Goal: Find specific page/section: Find specific page/section

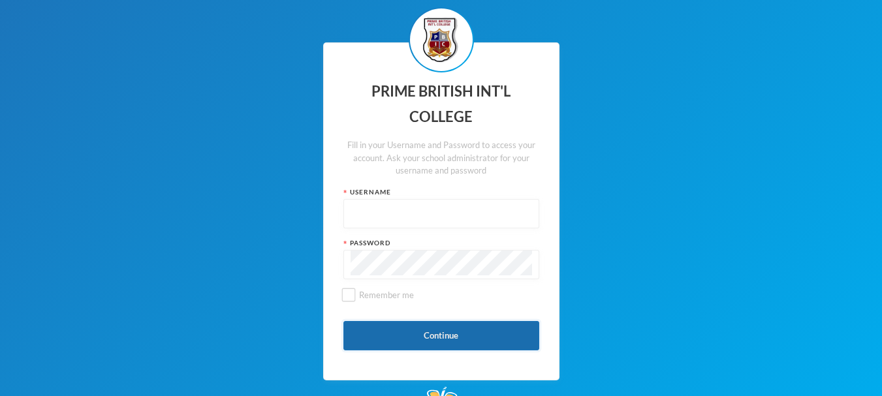
type input "admin"
click at [423, 341] on button "Continue" at bounding box center [441, 335] width 196 height 29
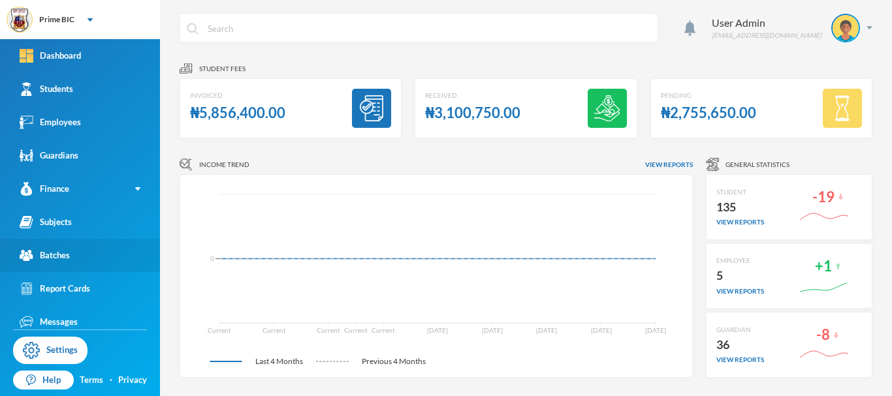
click at [59, 253] on div "Batches" at bounding box center [45, 256] width 50 height 14
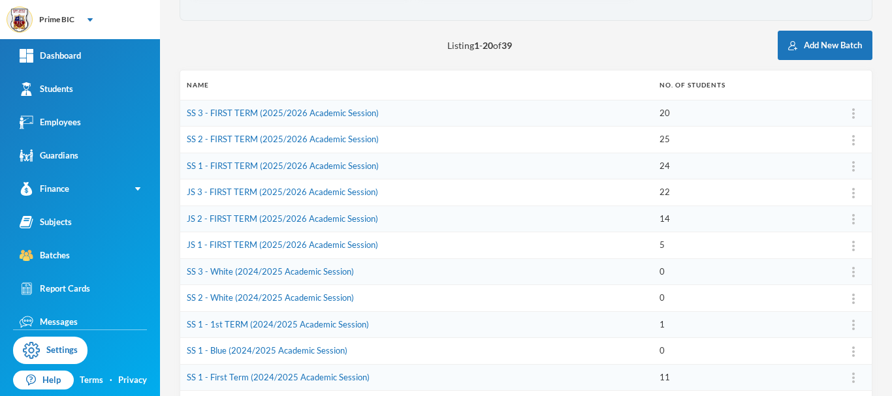
scroll to position [131, 0]
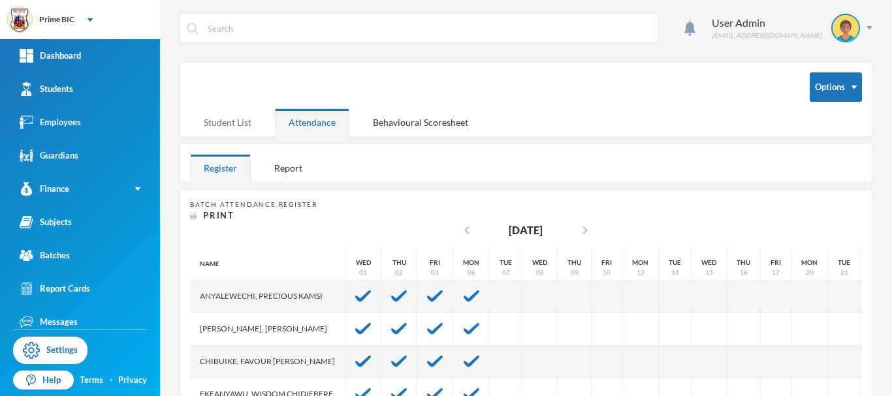
click at [243, 125] on div "Student List" at bounding box center [227, 122] width 75 height 28
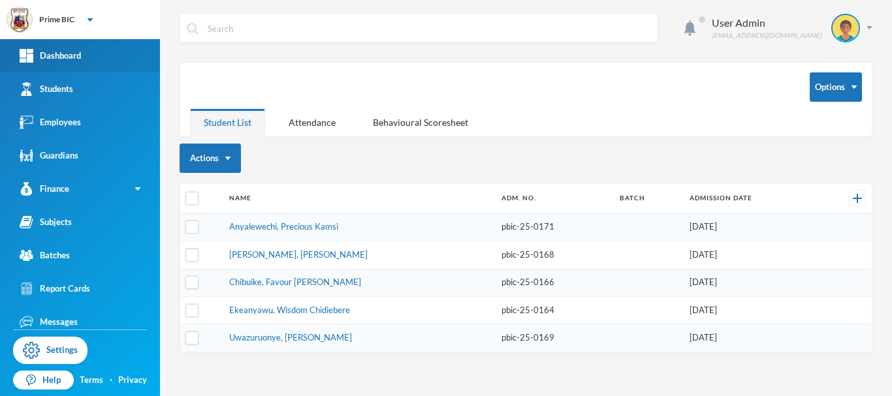
click at [84, 51] on link "Dashboard" at bounding box center [80, 55] width 160 height 33
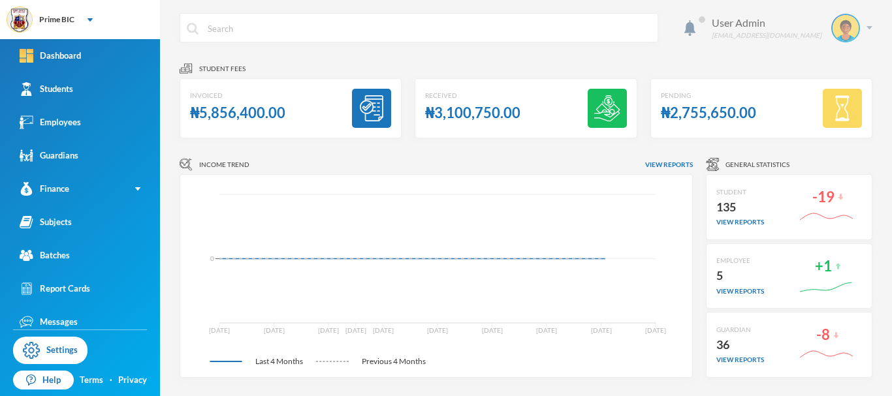
click at [797, 33] on div "[EMAIL_ADDRESS][DOMAIN_NAME]" at bounding box center [766, 36] width 110 height 10
click at [825, 99] on button "Logout" at bounding box center [826, 95] width 59 height 20
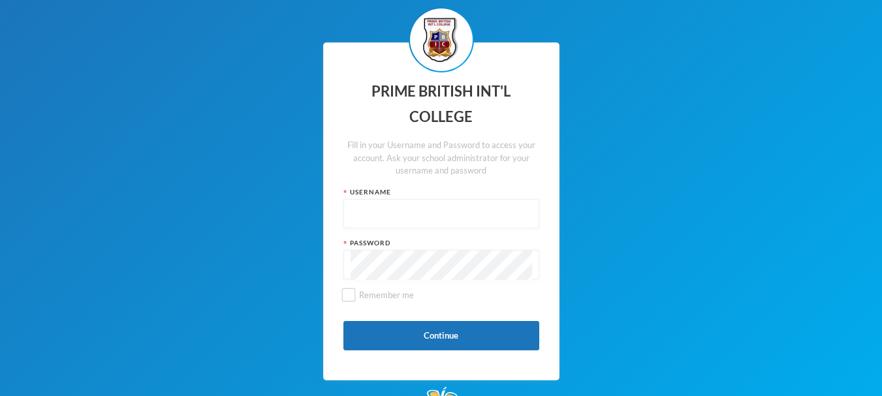
type input "admin"
